Goal: Information Seeking & Learning: Learn about a topic

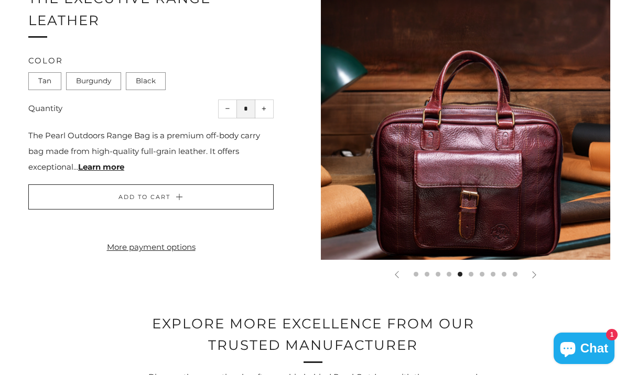
scroll to position [1434, 0]
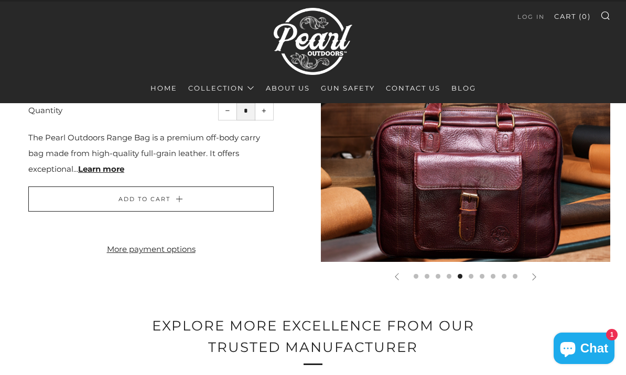
click at [540, 277] on div at bounding box center [534, 276] width 23 height 23
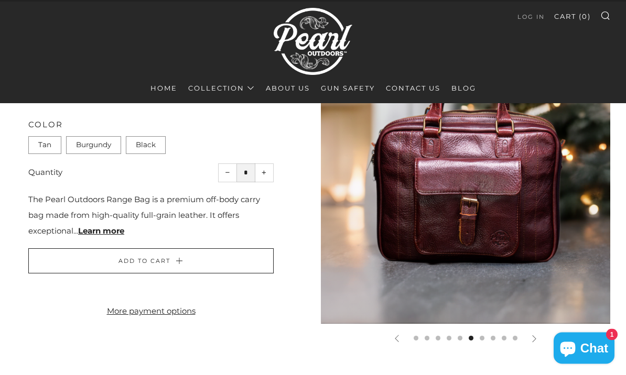
scroll to position [1372, 0]
click at [532, 339] on icon at bounding box center [534, 338] width 7 height 7
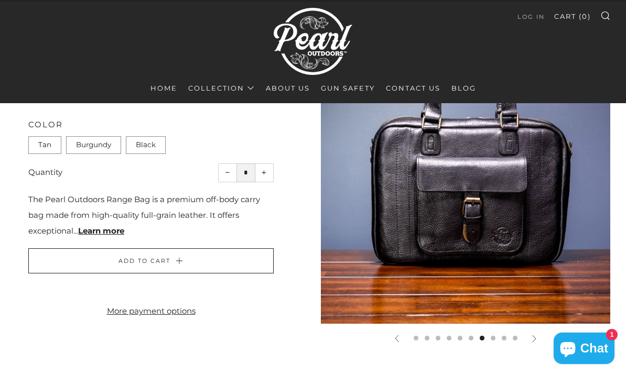
click at [534, 335] on icon at bounding box center [534, 338] width 7 height 7
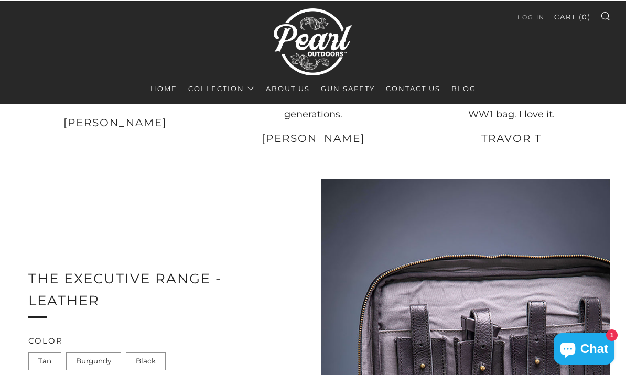
scroll to position [1228, 0]
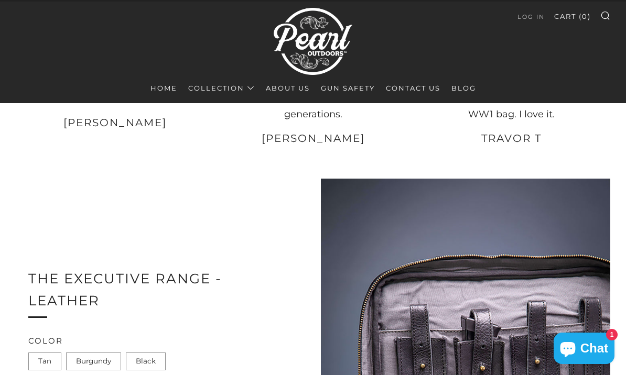
click at [0, 0] on link "Leather" at bounding box center [0, 0] width 0 height 0
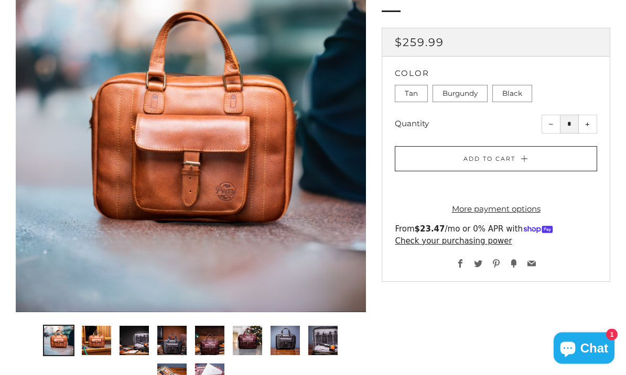
scroll to position [173, 0]
click at [171, 375] on img "9 of 10" at bounding box center [171, 378] width 29 height 29
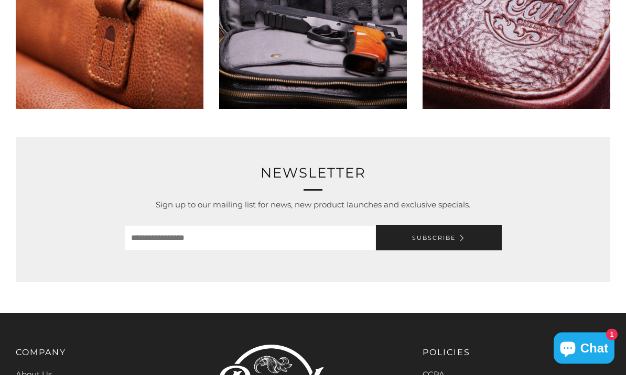
scroll to position [2329, 0]
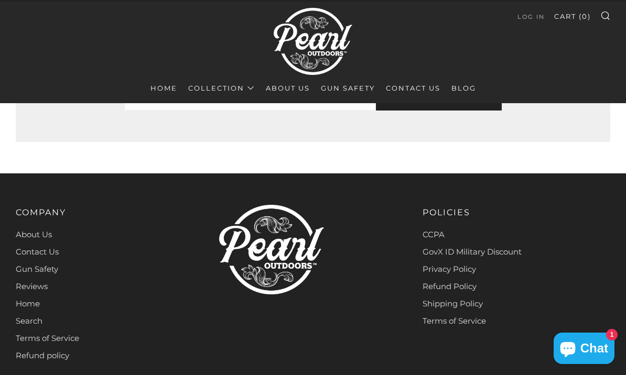
click at [39, 230] on link "About Us" at bounding box center [34, 235] width 36 height 10
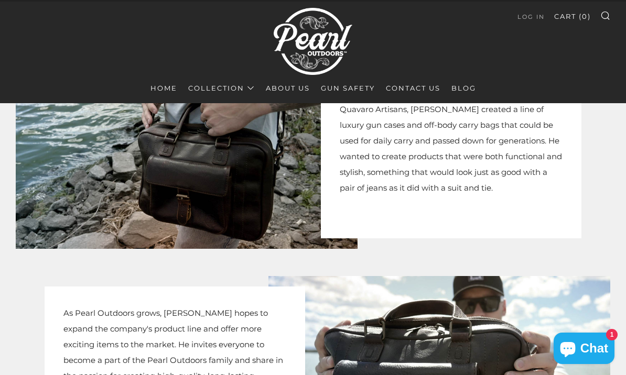
scroll to position [809, 0]
